Goal: Transaction & Acquisition: Purchase product/service

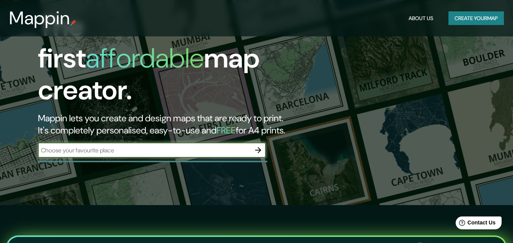
click at [114, 146] on input "text" at bounding box center [144, 150] width 213 height 9
type input "real [GEOGRAPHIC_DATA]"
click at [260, 146] on icon "button" at bounding box center [258, 150] width 9 height 9
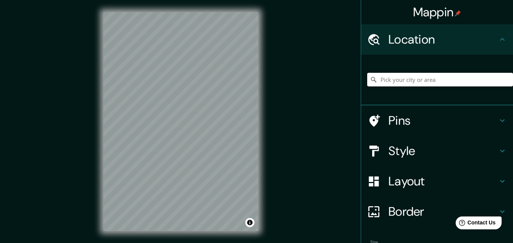
click at [394, 83] on input "Pick your city or area" at bounding box center [440, 80] width 146 height 14
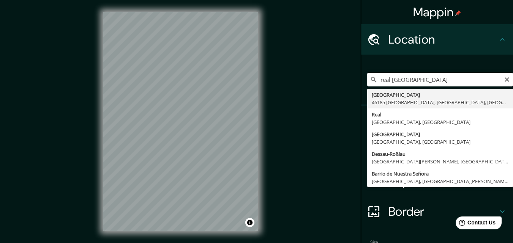
type input "[GEOGRAPHIC_DATA], 46185 [GEOGRAPHIC_DATA], [GEOGRAPHIC_DATA], [GEOGRAPHIC_DATA]"
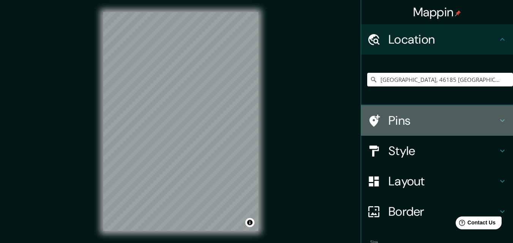
click at [441, 128] on h4 "Pins" at bounding box center [442, 120] width 109 height 15
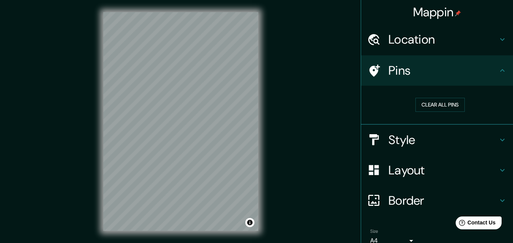
click at [416, 141] on h4 "Style" at bounding box center [442, 140] width 109 height 15
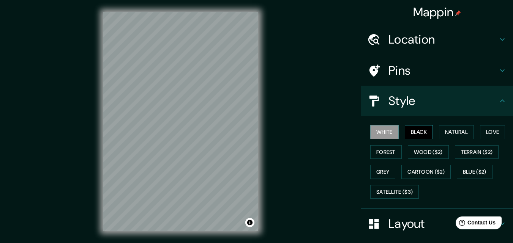
click at [424, 135] on button "Black" at bounding box center [419, 132] width 28 height 14
click at [453, 134] on button "Natural" at bounding box center [456, 132] width 35 height 14
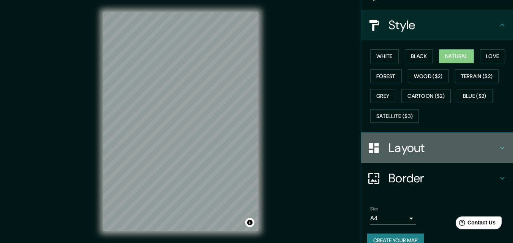
click at [436, 154] on h4 "Layout" at bounding box center [442, 148] width 109 height 15
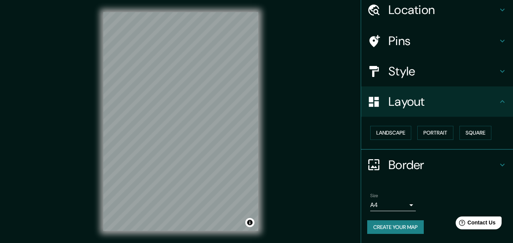
scroll to position [30, 0]
click at [395, 133] on button "Landscape" at bounding box center [390, 133] width 41 height 14
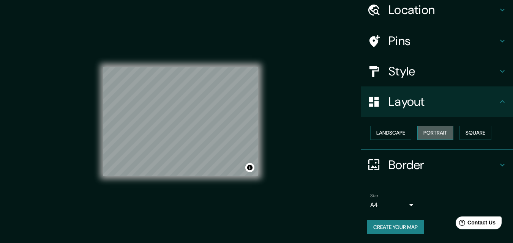
click at [433, 133] on button "Portrait" at bounding box center [435, 133] width 36 height 14
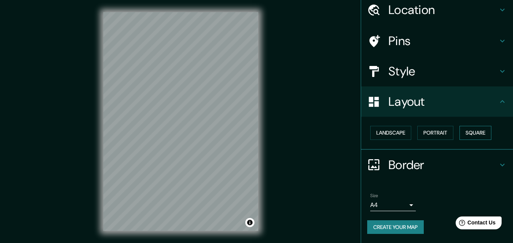
click at [467, 132] on button "Square" at bounding box center [476, 133] width 32 height 14
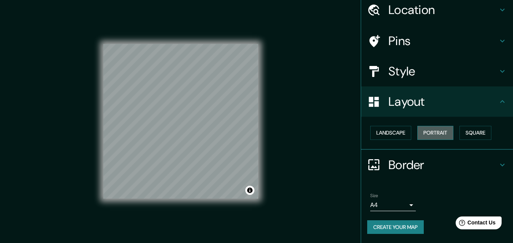
click at [437, 132] on button "Portrait" at bounding box center [435, 133] width 36 height 14
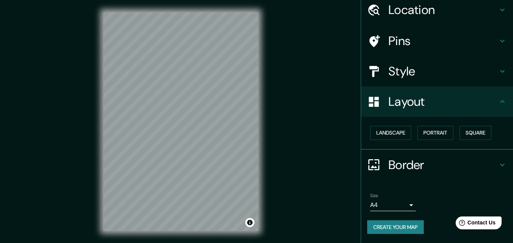
click at [423, 160] on h4 "Border" at bounding box center [442, 165] width 109 height 15
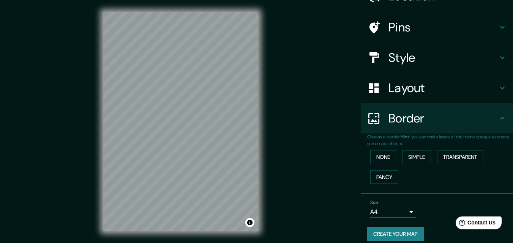
scroll to position [51, 0]
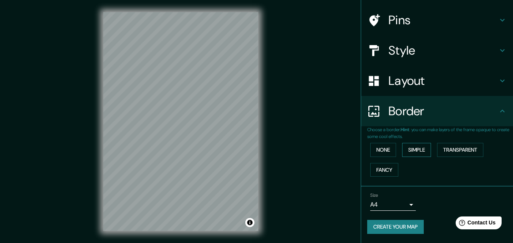
click at [414, 149] on button "Simple" at bounding box center [416, 150] width 29 height 14
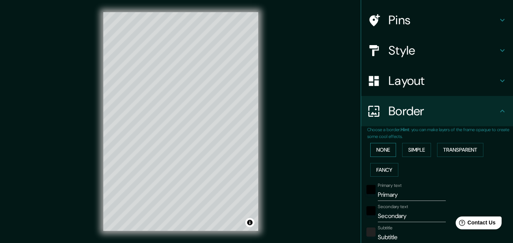
click at [388, 150] on button "None" at bounding box center [383, 150] width 26 height 14
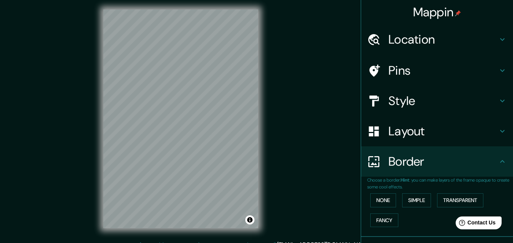
scroll to position [0, 0]
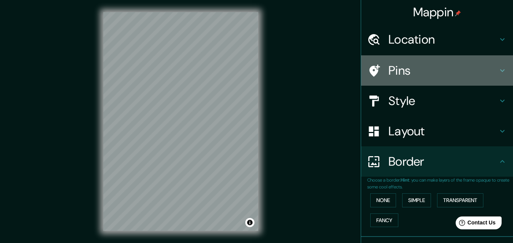
click at [421, 74] on h4 "Pins" at bounding box center [442, 70] width 109 height 15
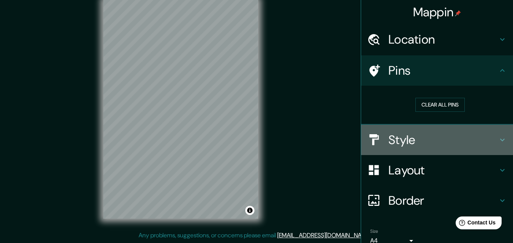
click at [420, 136] on h4 "Style" at bounding box center [442, 140] width 109 height 15
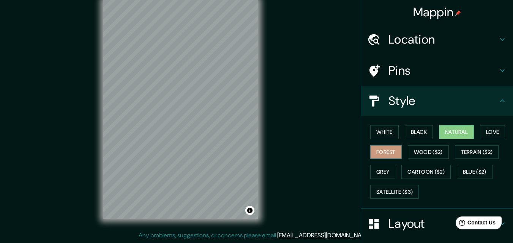
click at [384, 150] on button "Forest" at bounding box center [386, 152] width 32 height 14
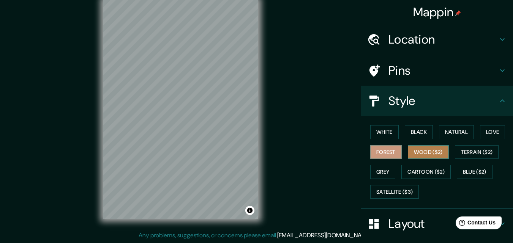
click at [418, 150] on button "Wood ($2)" at bounding box center [428, 152] width 41 height 14
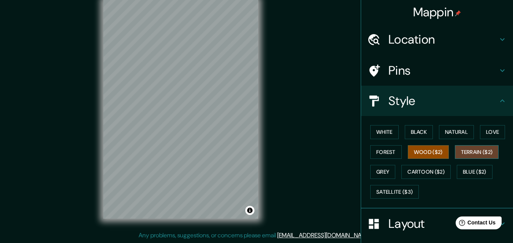
click at [455, 148] on button "Terrain ($2)" at bounding box center [477, 152] width 44 height 14
click at [374, 169] on button "Grey" at bounding box center [382, 172] width 25 height 14
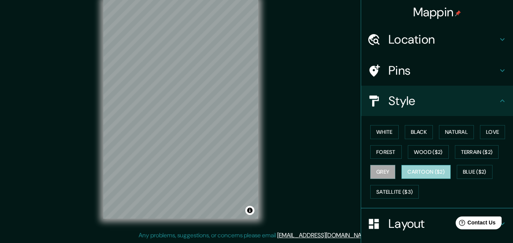
click at [416, 167] on button "Cartoon ($2)" at bounding box center [425, 172] width 49 height 14
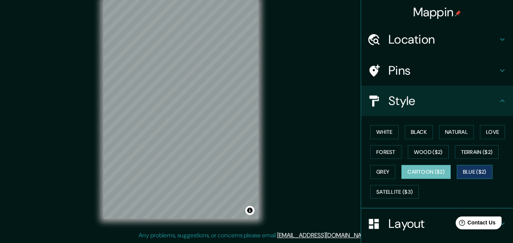
click at [473, 170] on button "Blue ($2)" at bounding box center [475, 172] width 36 height 14
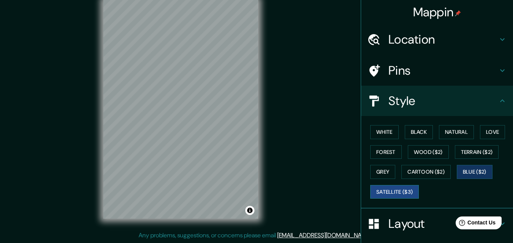
click at [390, 194] on button "Satellite ($3)" at bounding box center [394, 192] width 49 height 14
